Goal: Information Seeking & Learning: Learn about a topic

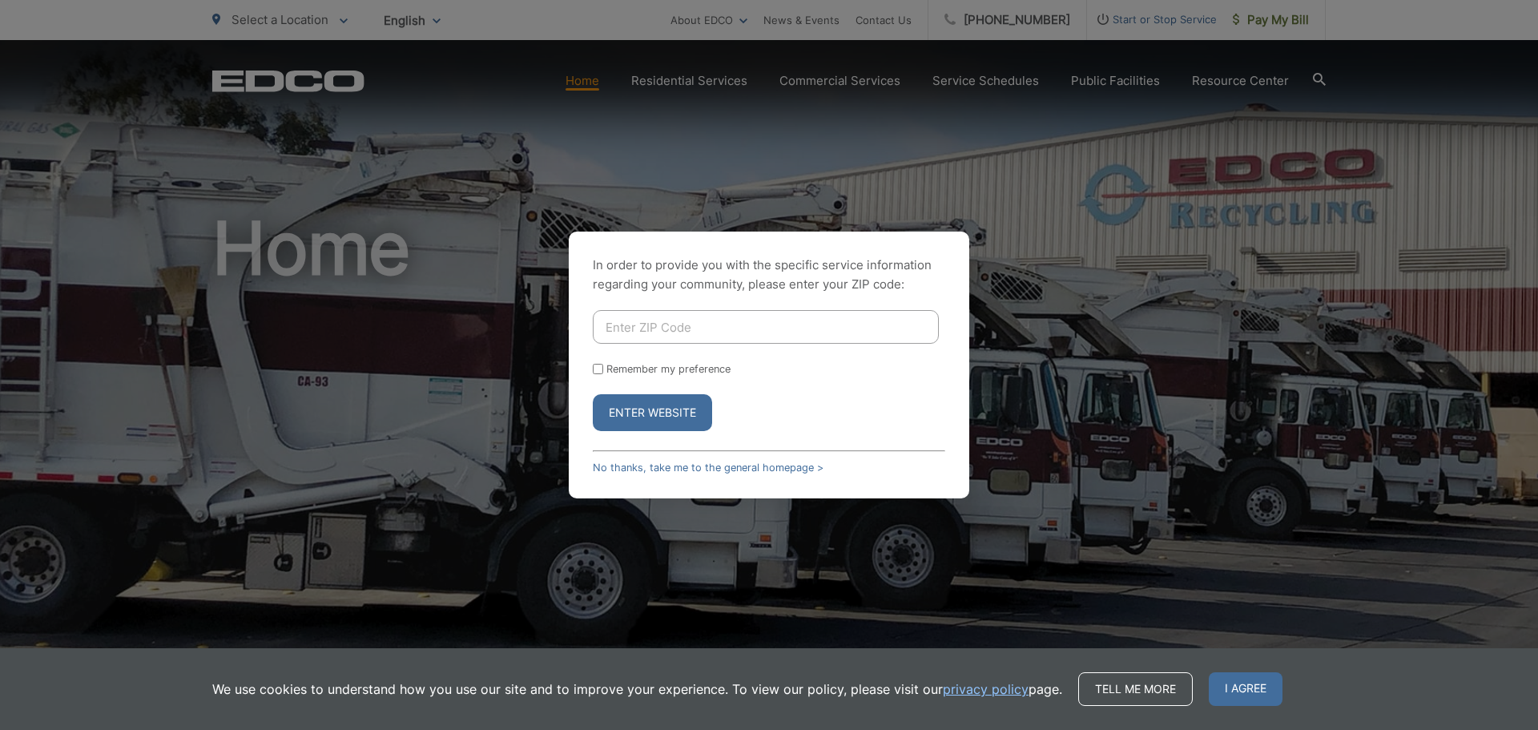
click at [719, 314] on input "Enter ZIP Code" at bounding box center [766, 327] width 346 height 34
type input "92019"
click at [618, 365] on label "Remember my preference" at bounding box center [668, 369] width 124 height 12
click at [603, 365] on input "Remember my preference" at bounding box center [598, 369] width 10 height 10
checkbox input "true"
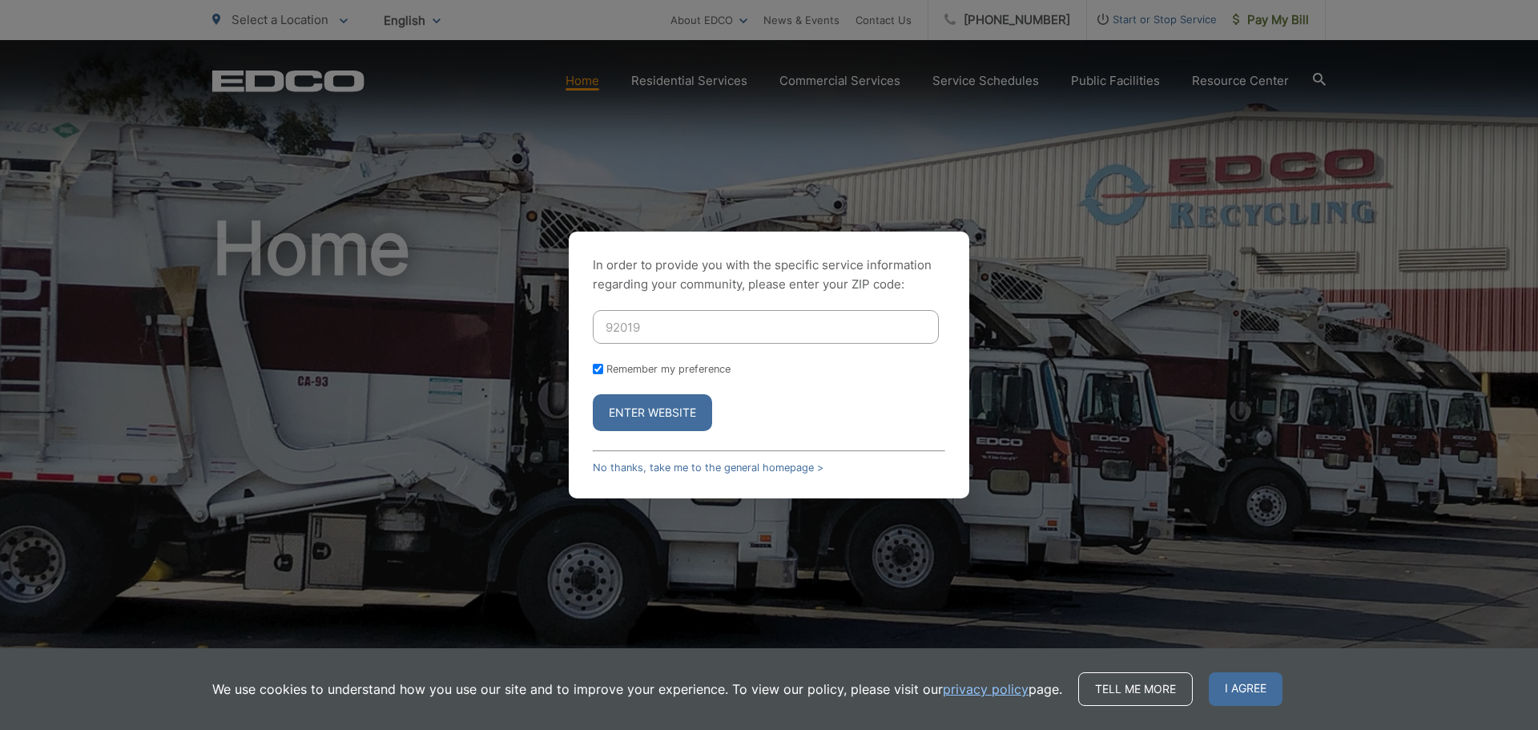
checkbox input "true"
click at [642, 411] on button "Enter Website" at bounding box center [652, 412] width 119 height 37
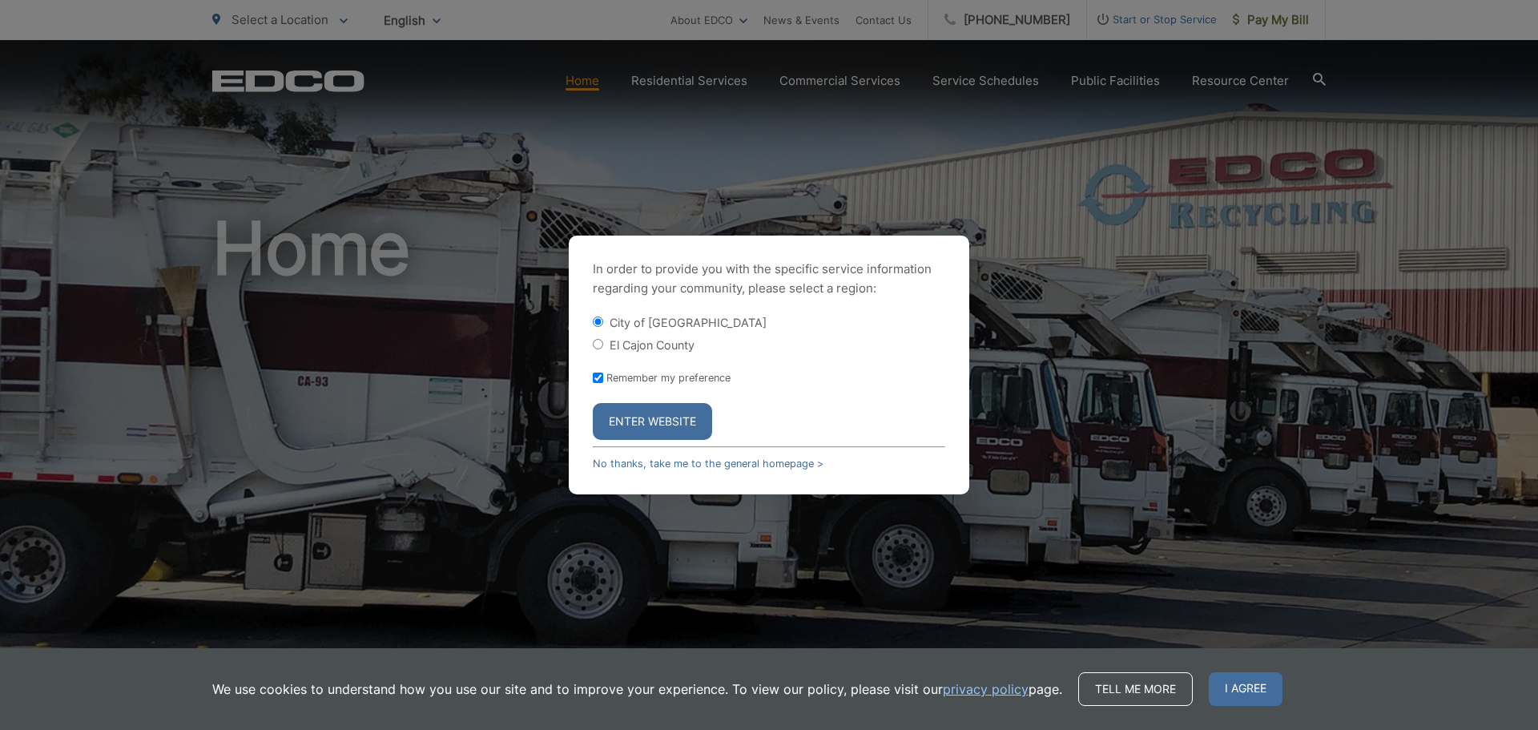
click at [658, 415] on button "Enter Website" at bounding box center [652, 421] width 119 height 37
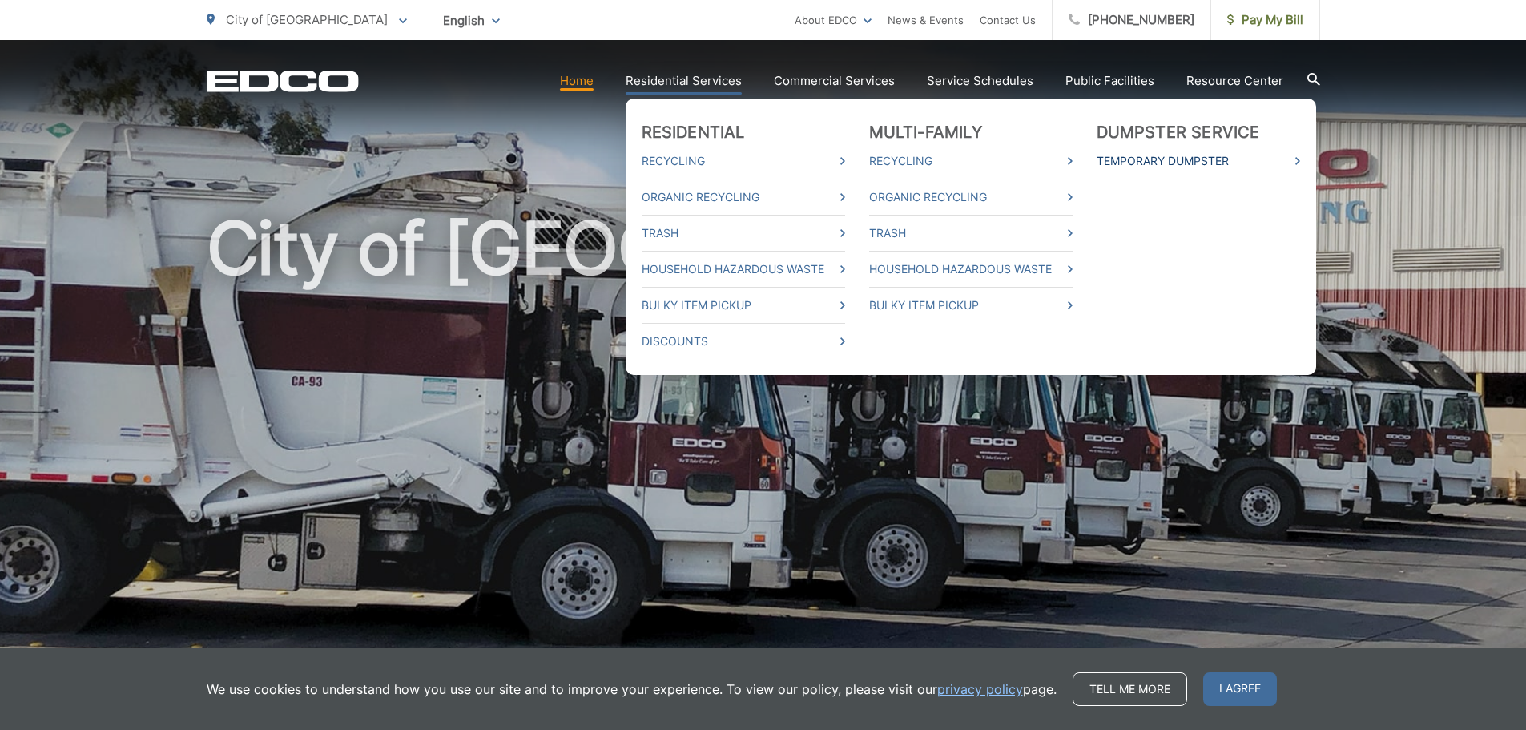
click at [1194, 161] on link "Temporary Dumpster" at bounding box center [1198, 160] width 203 height 19
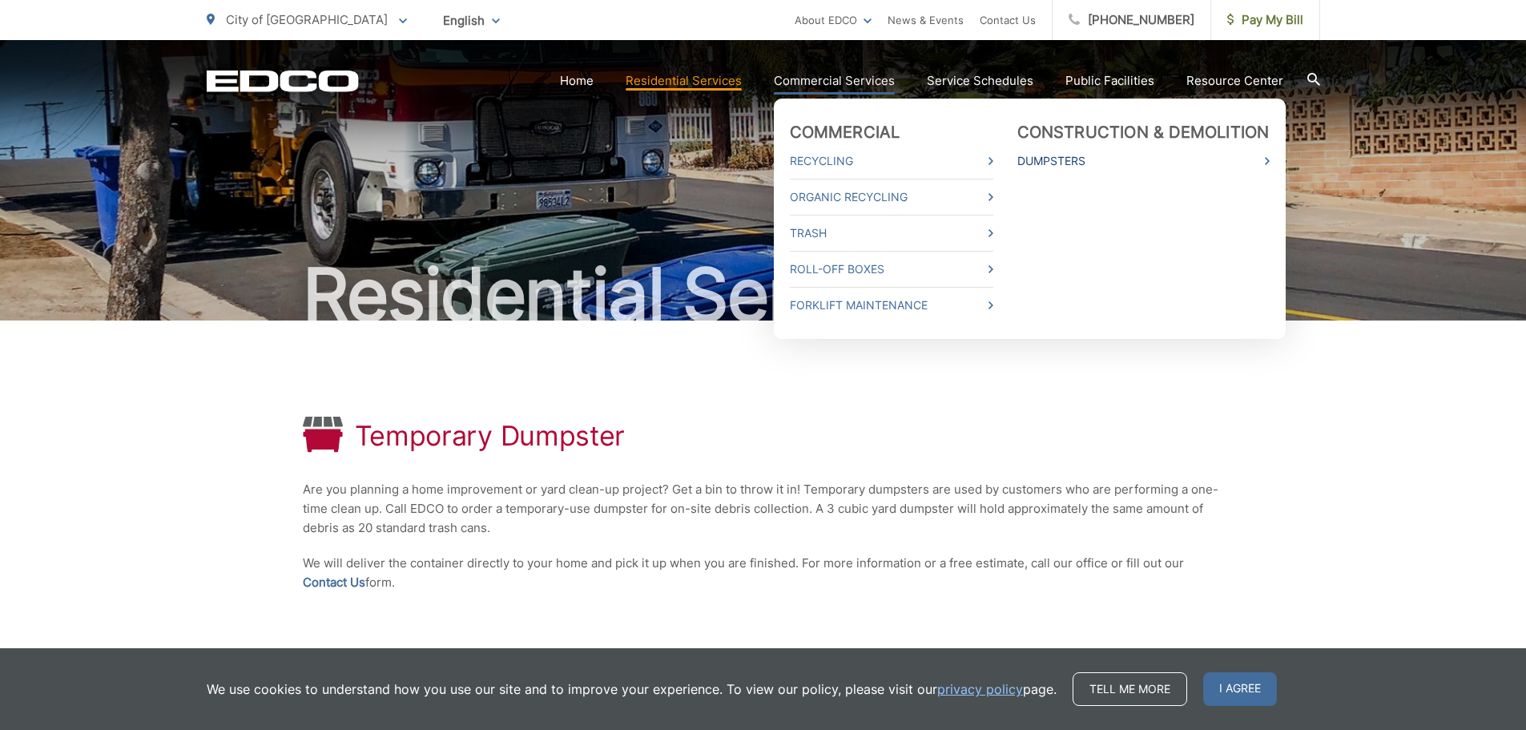
click at [1060, 160] on link "Dumpsters" at bounding box center [1143, 160] width 252 height 19
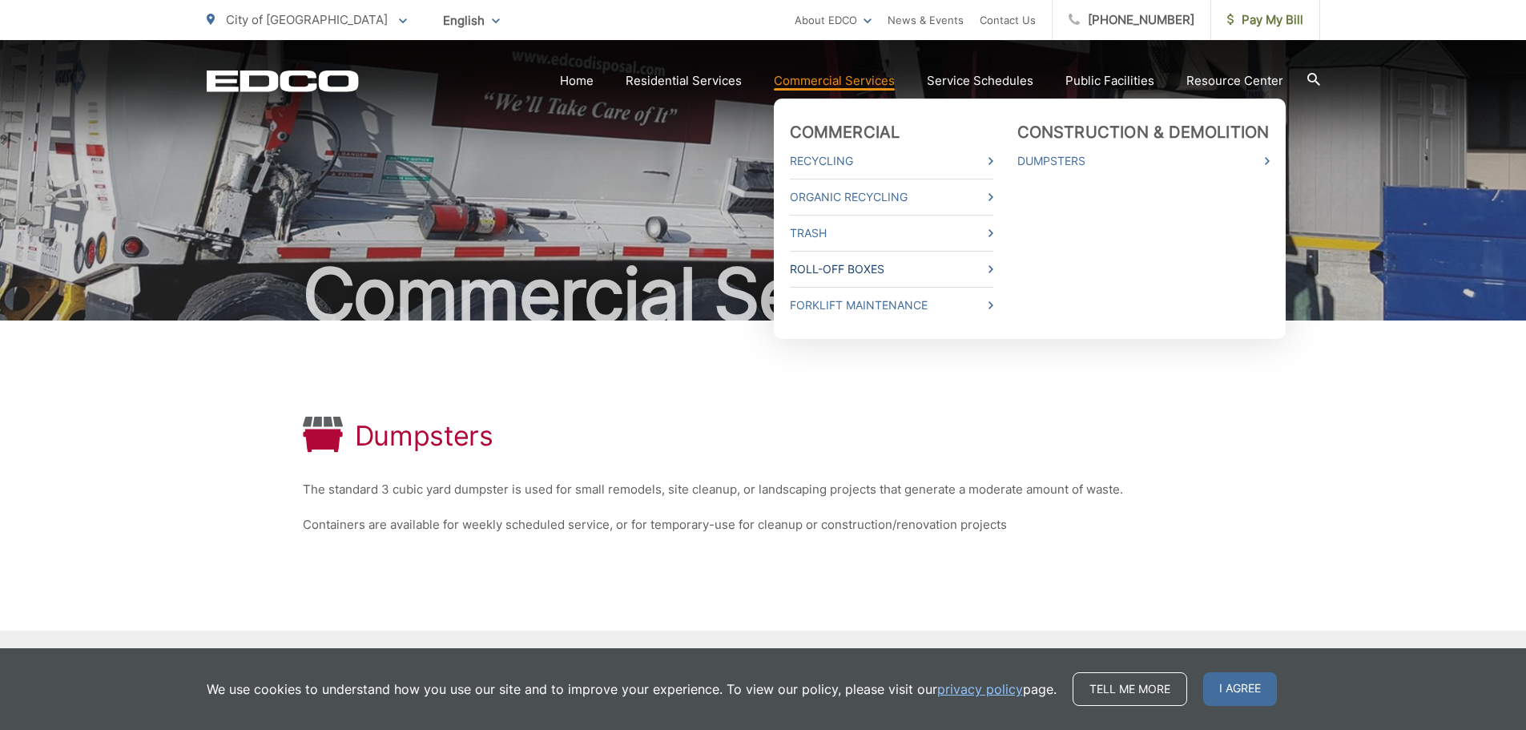
click at [825, 268] on link "Roll-Off Boxes" at bounding box center [891, 269] width 203 height 19
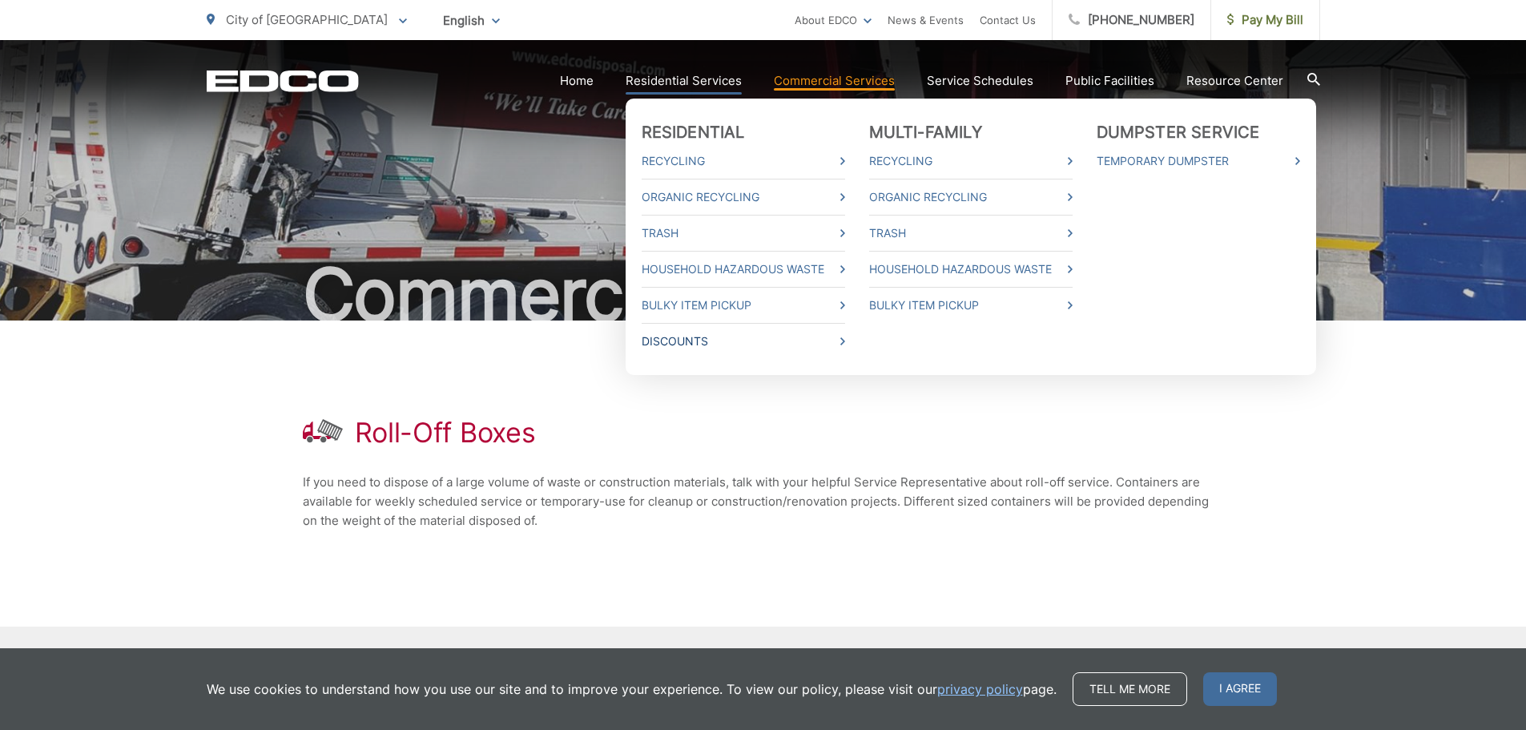
click at [687, 346] on link "Discounts" at bounding box center [743, 341] width 203 height 19
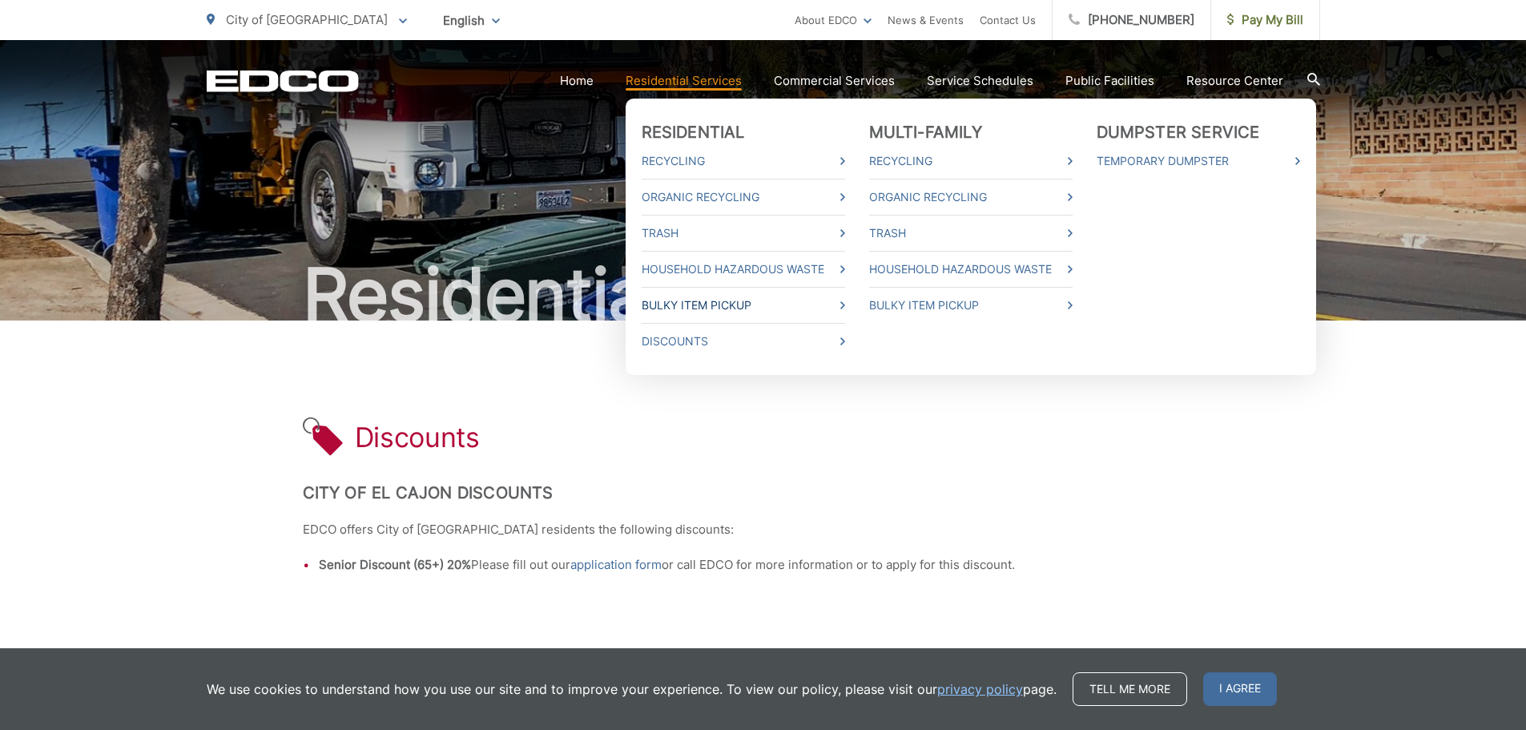
click at [830, 310] on link "Bulky Item Pickup" at bounding box center [743, 305] width 203 height 19
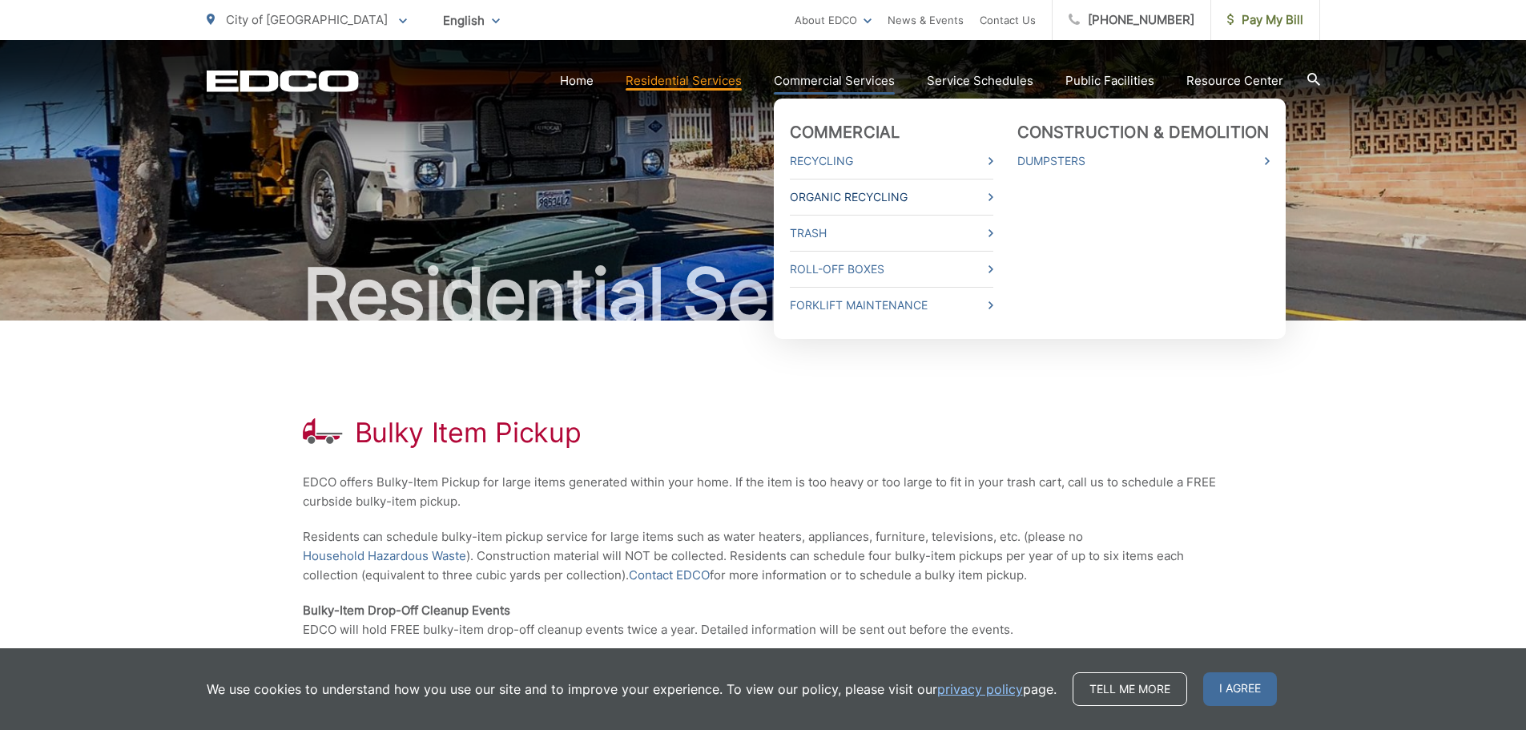
click at [993, 193] on icon at bounding box center [991, 197] width 5 height 8
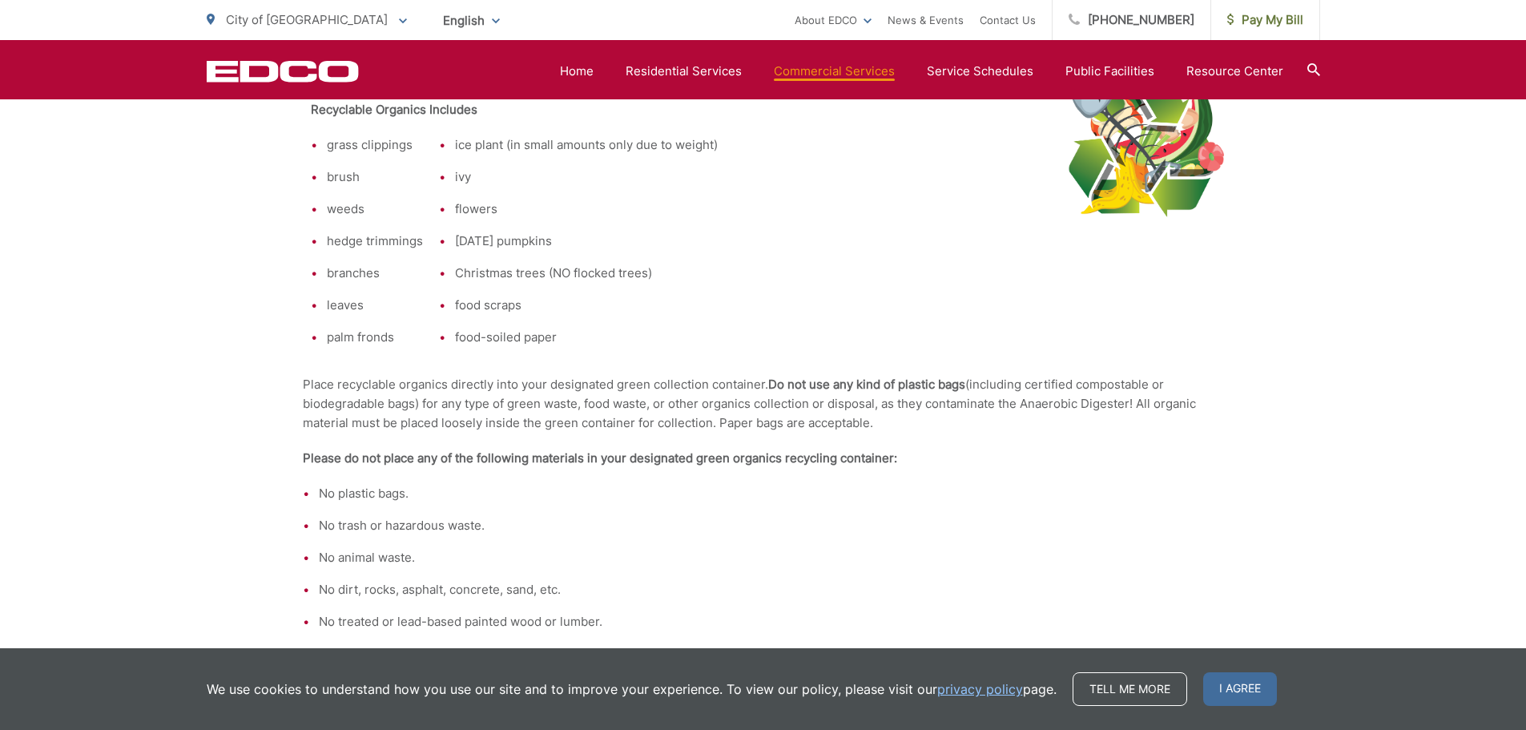
scroll to position [641, 0]
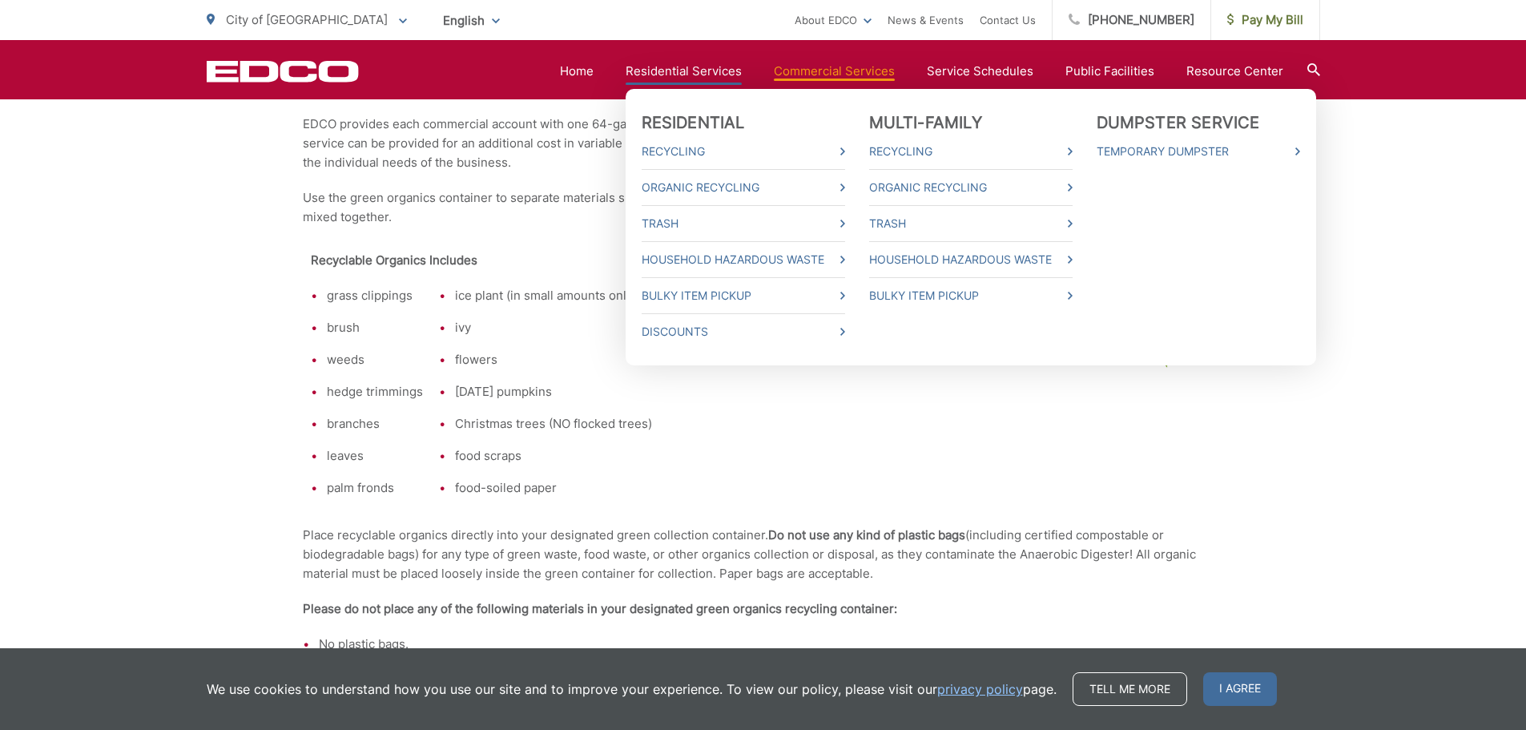
click at [685, 70] on link "Residential Services" at bounding box center [684, 71] width 116 height 19
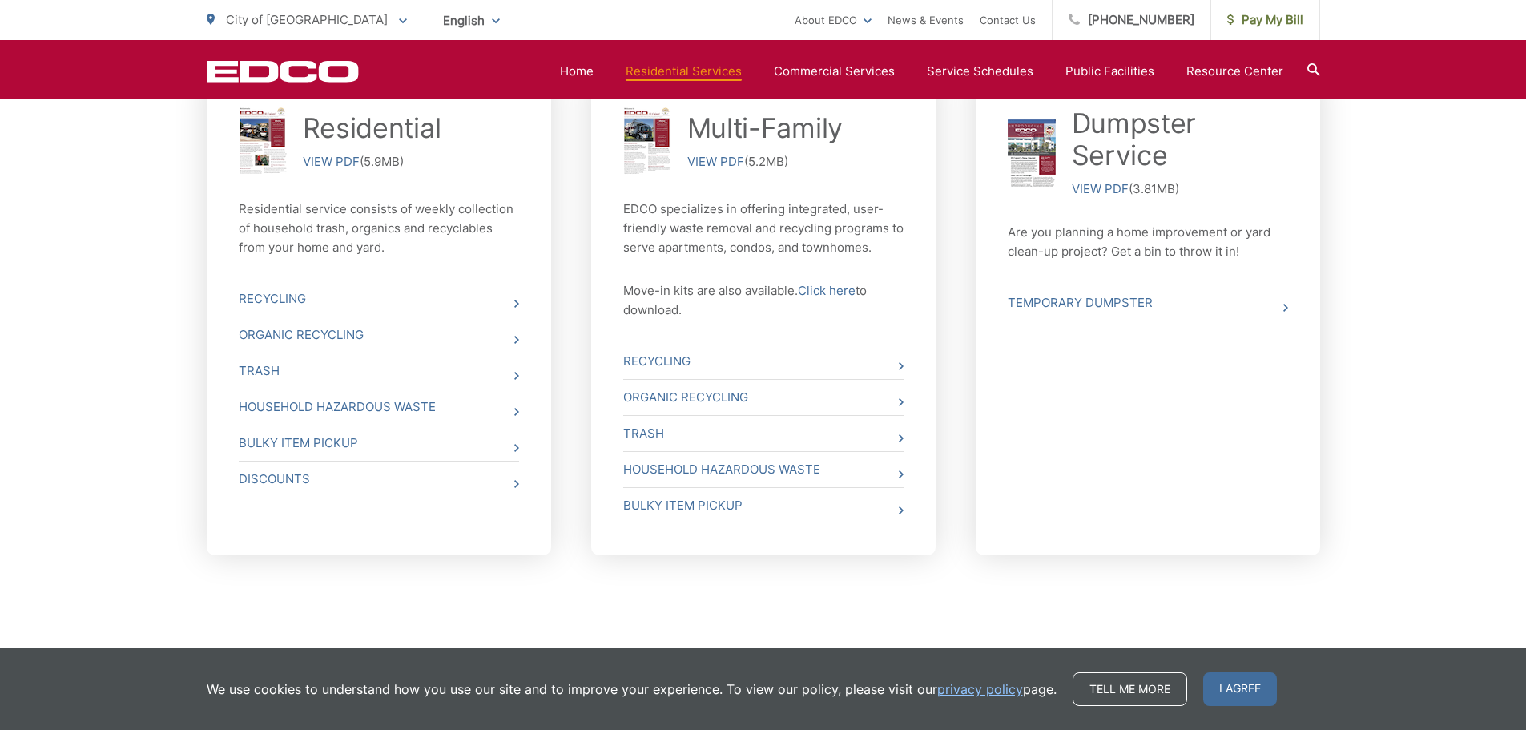
scroll to position [675, 0]
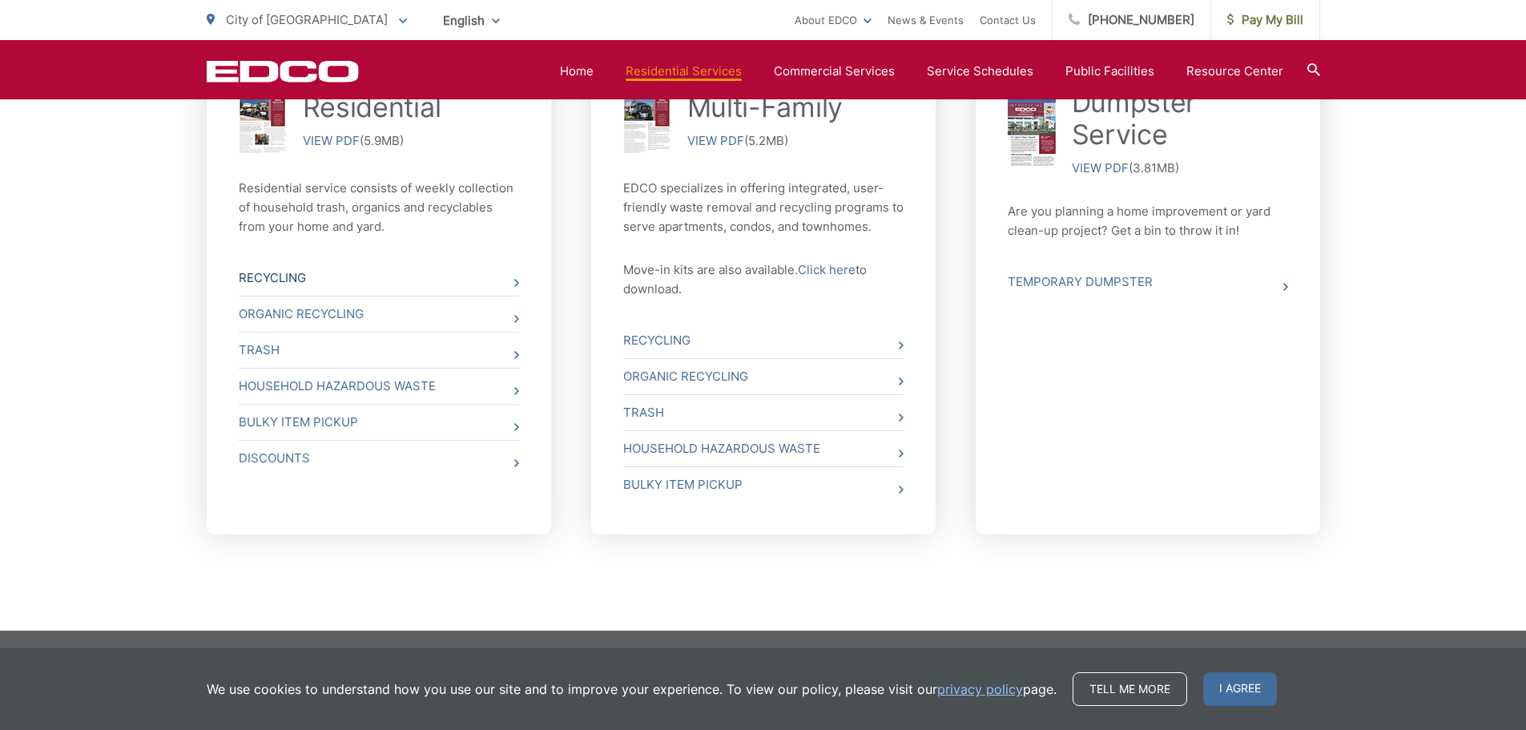
click at [507, 284] on link "Recycling" at bounding box center [379, 277] width 280 height 35
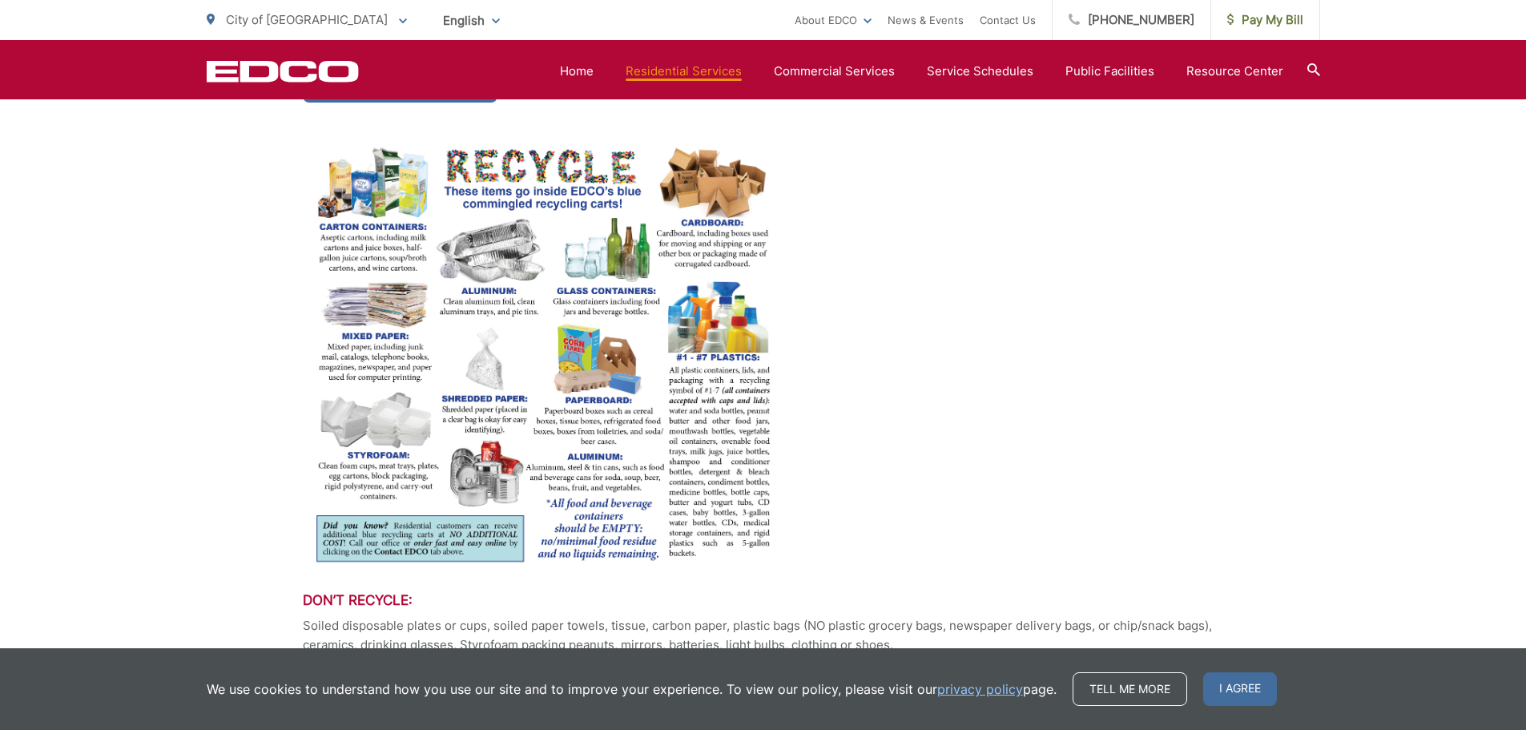
scroll to position [240, 0]
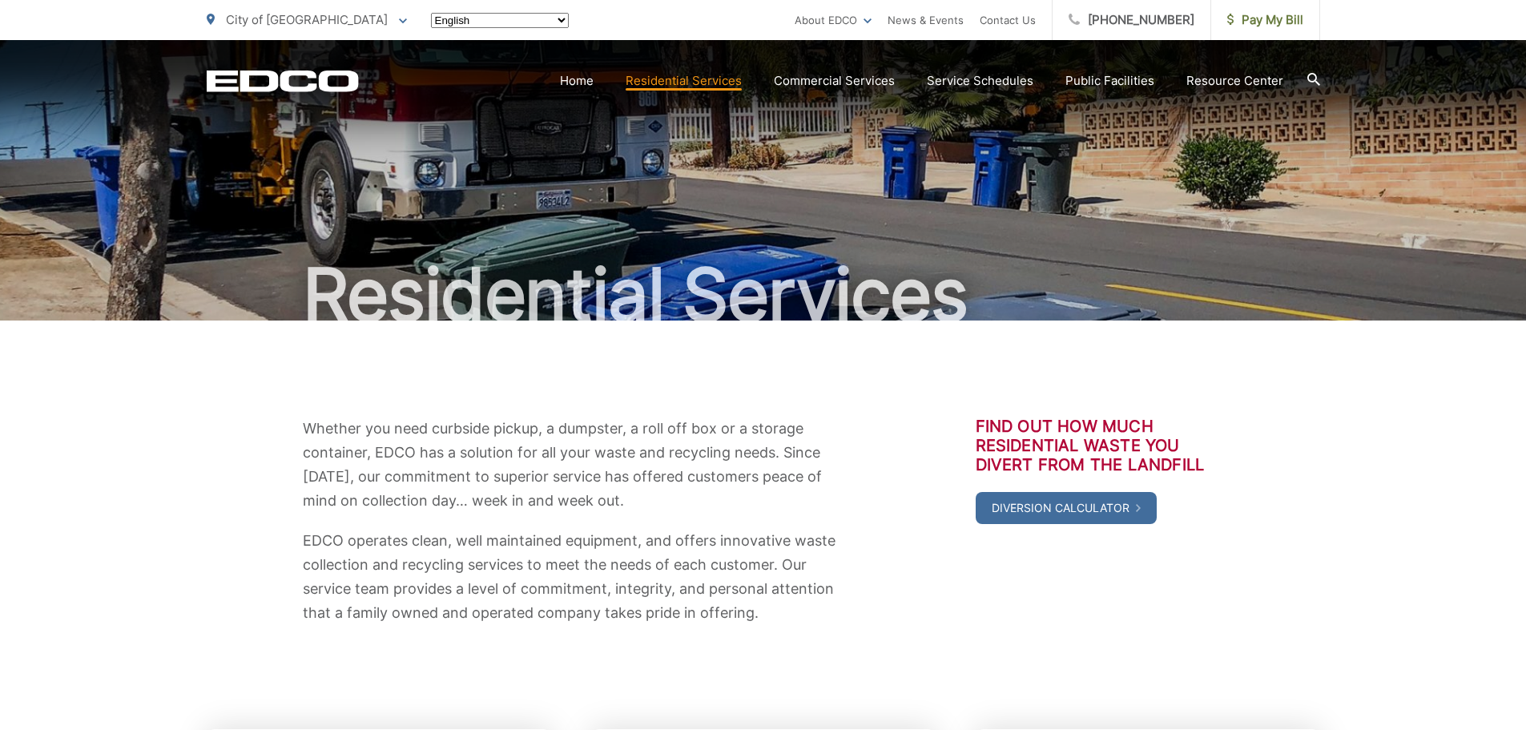
scroll to position [675, 0]
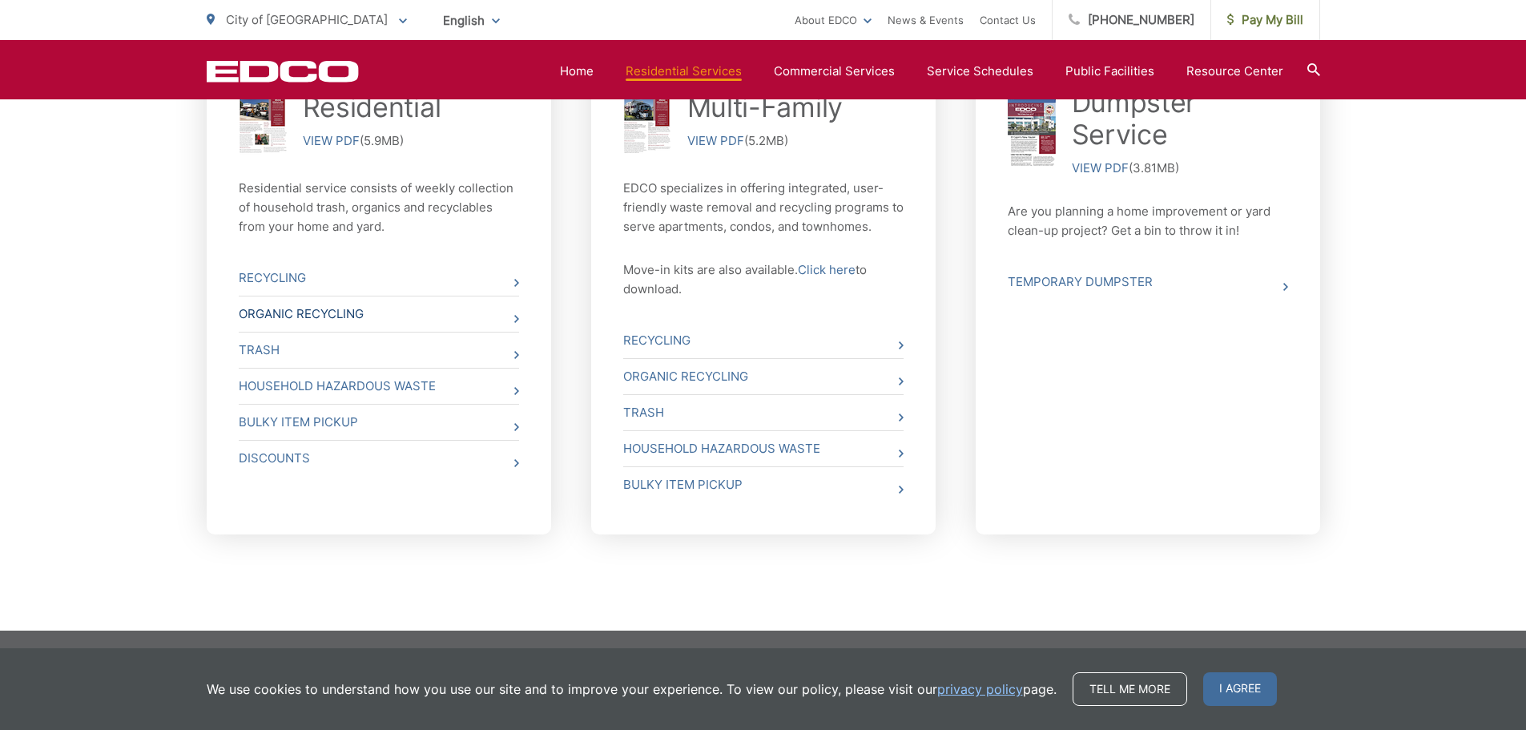
click at [358, 320] on link "Organic Recycling" at bounding box center [379, 313] width 280 height 35
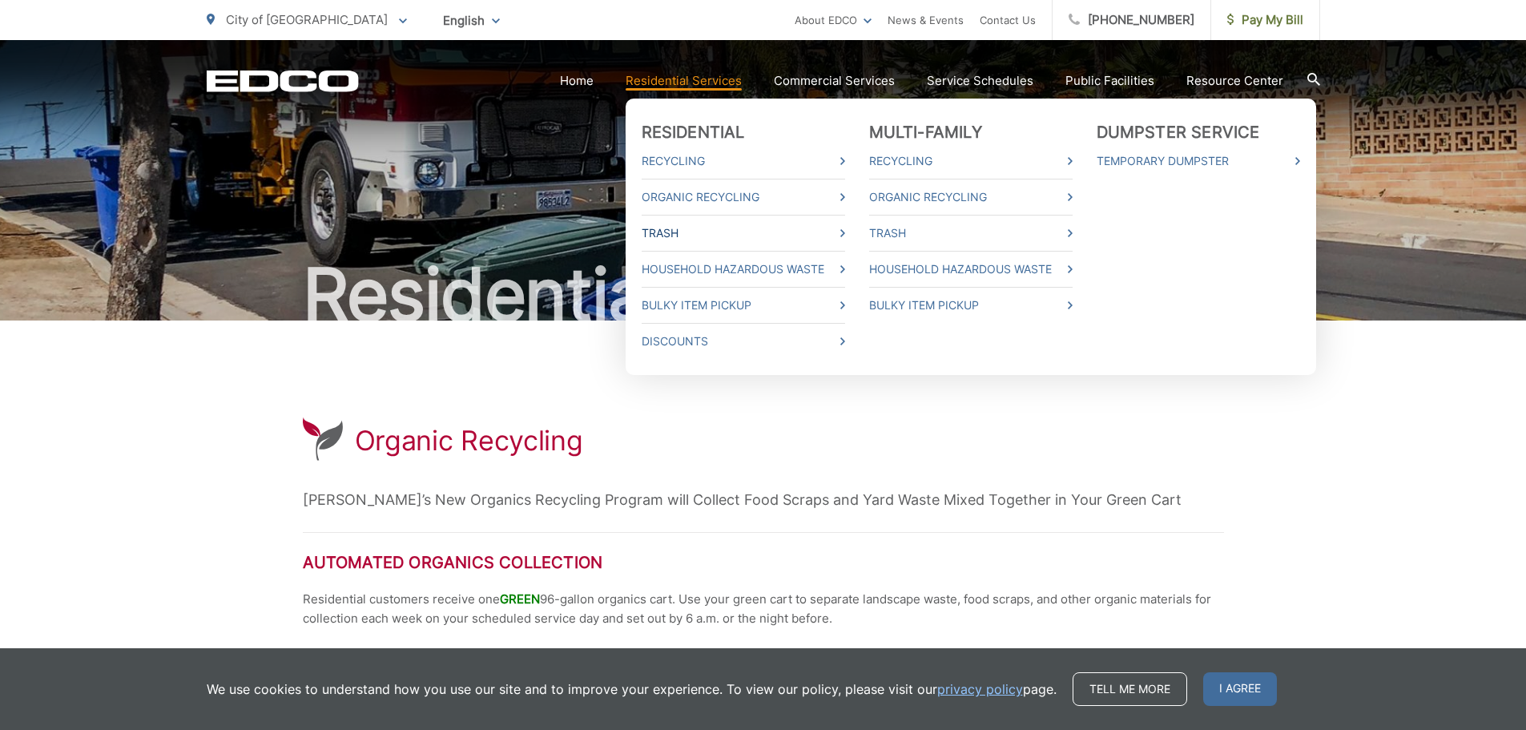
click at [664, 231] on link "Trash" at bounding box center [743, 233] width 203 height 19
